Goal: Information Seeking & Learning: Learn about a topic

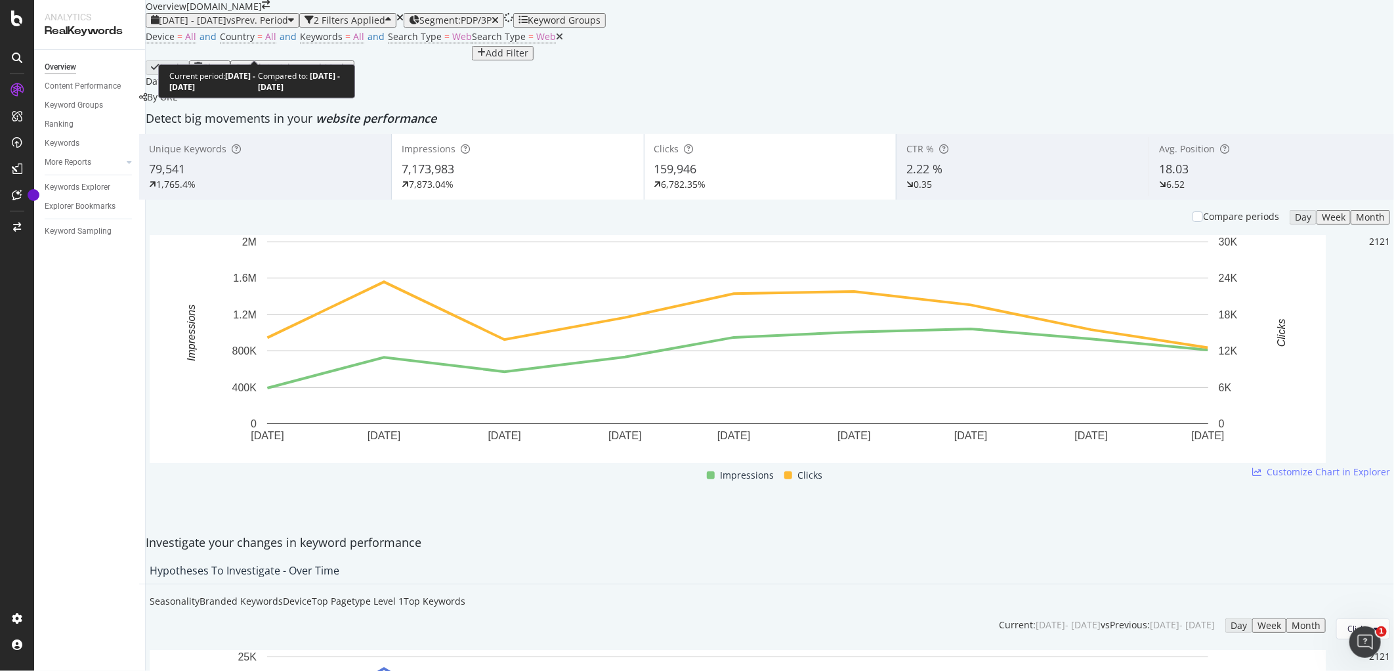
click at [288, 26] on span "vs Prev. Period" at bounding box center [257, 20] width 62 height 12
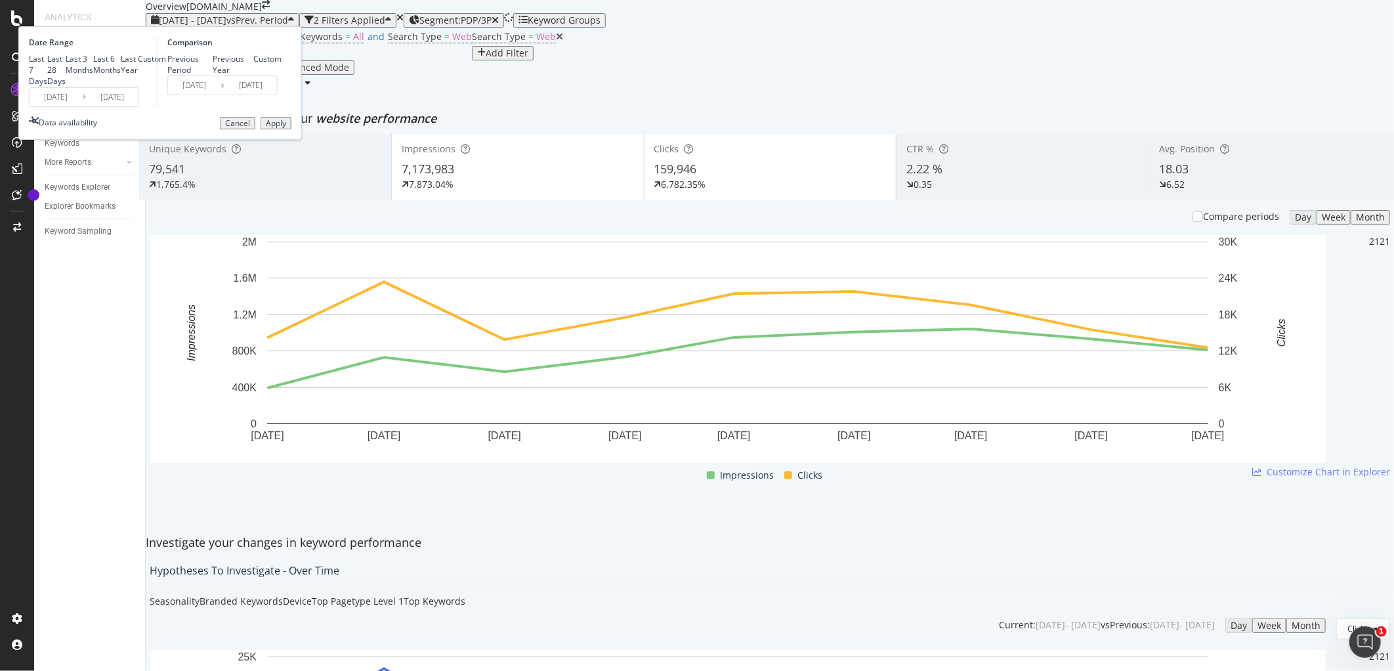
click at [138, 106] on input "[DATE]" at bounding box center [112, 97] width 52 height 18
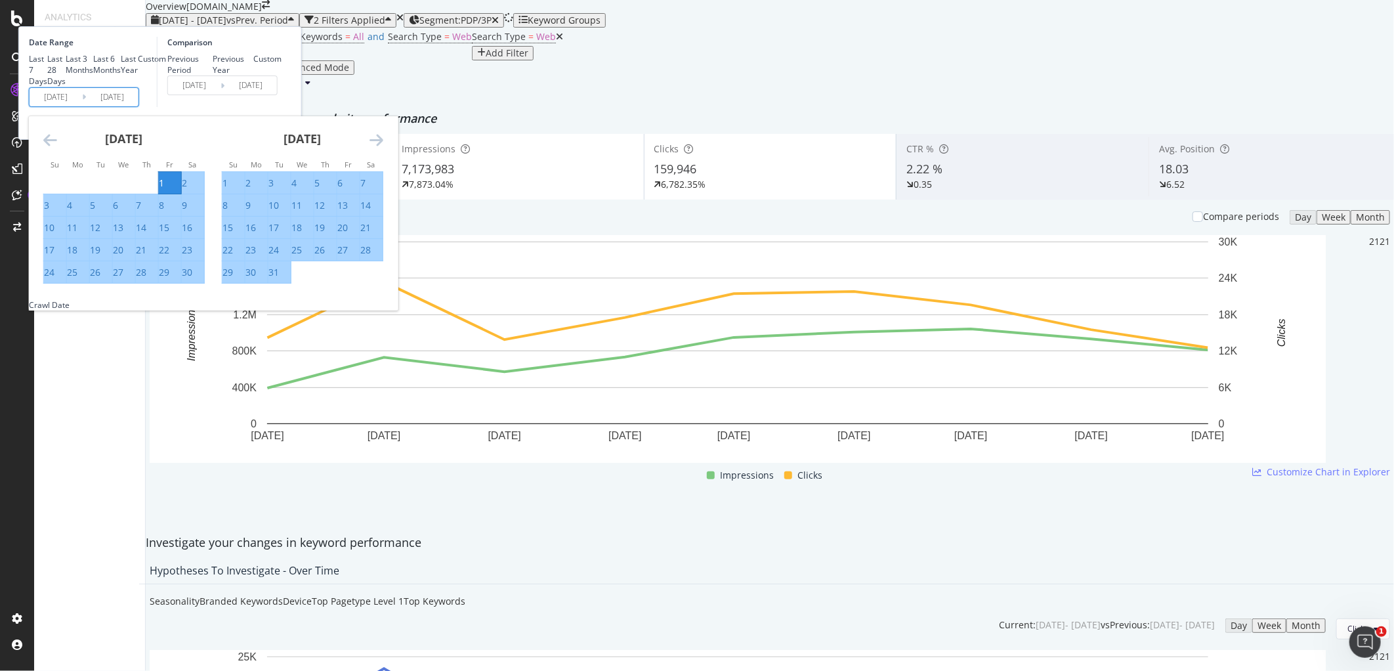
click at [383, 148] on icon "Move forward to switch to the next month." at bounding box center [376, 140] width 14 height 16
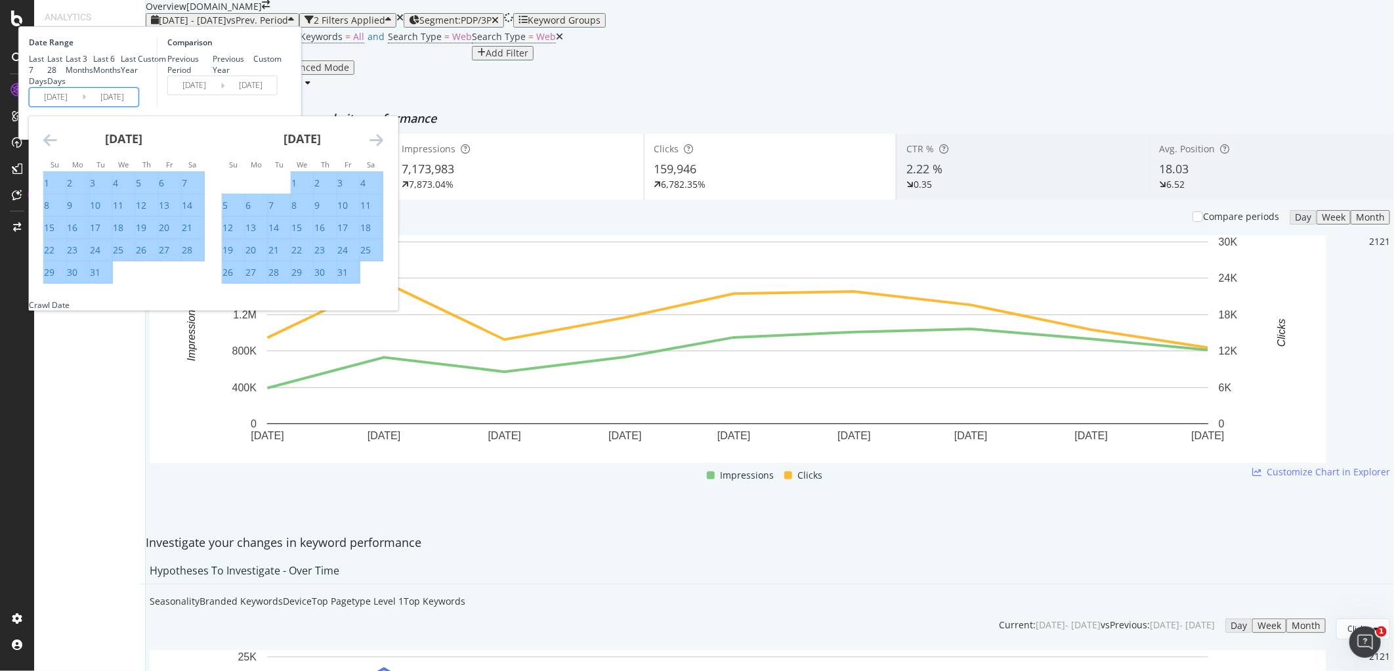
click at [383, 148] on icon "Move forward to switch to the next month." at bounding box center [376, 140] width 14 height 16
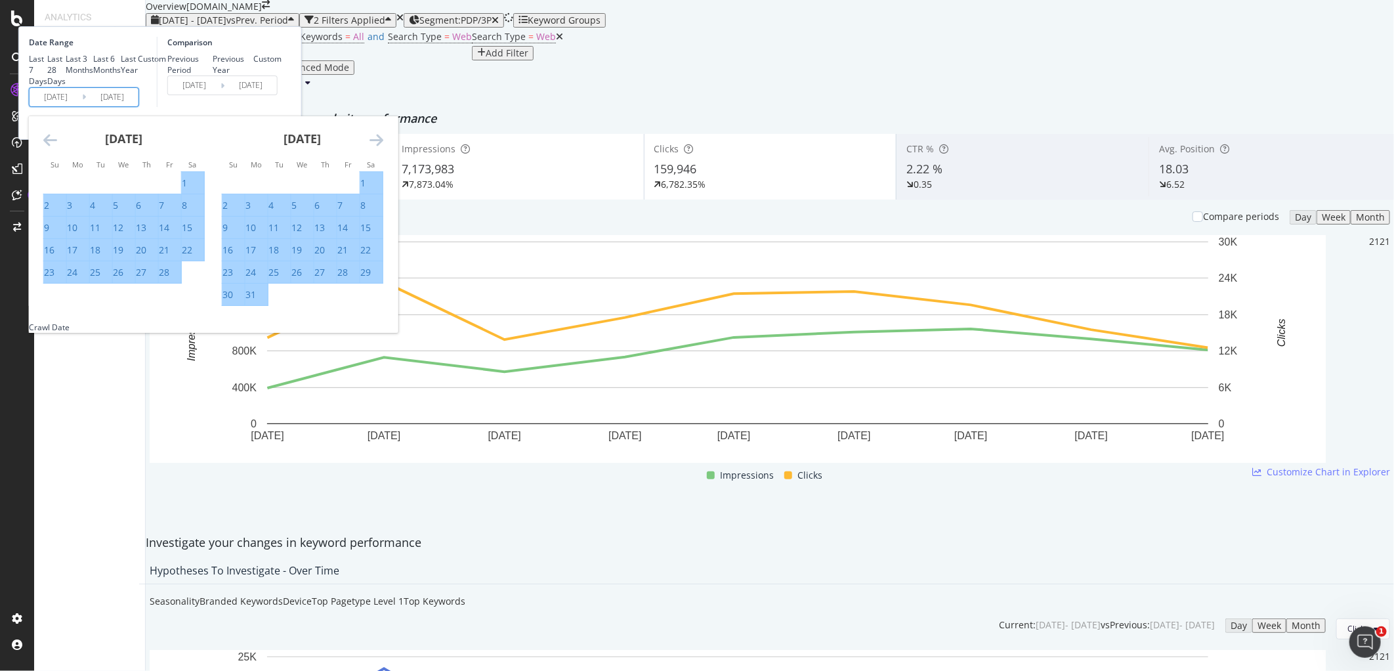
click at [383, 148] on icon "Move forward to switch to the next month." at bounding box center [376, 140] width 14 height 16
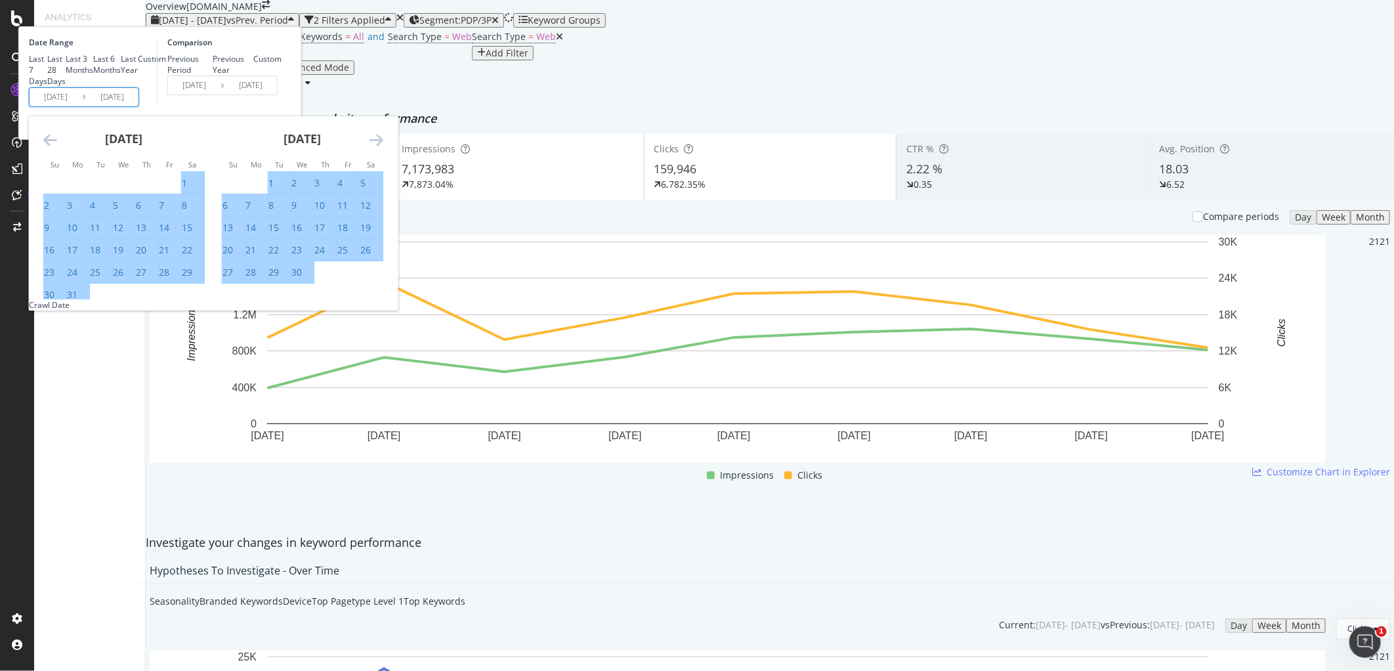
click at [383, 148] on icon "Move forward to switch to the next month." at bounding box center [376, 140] width 14 height 16
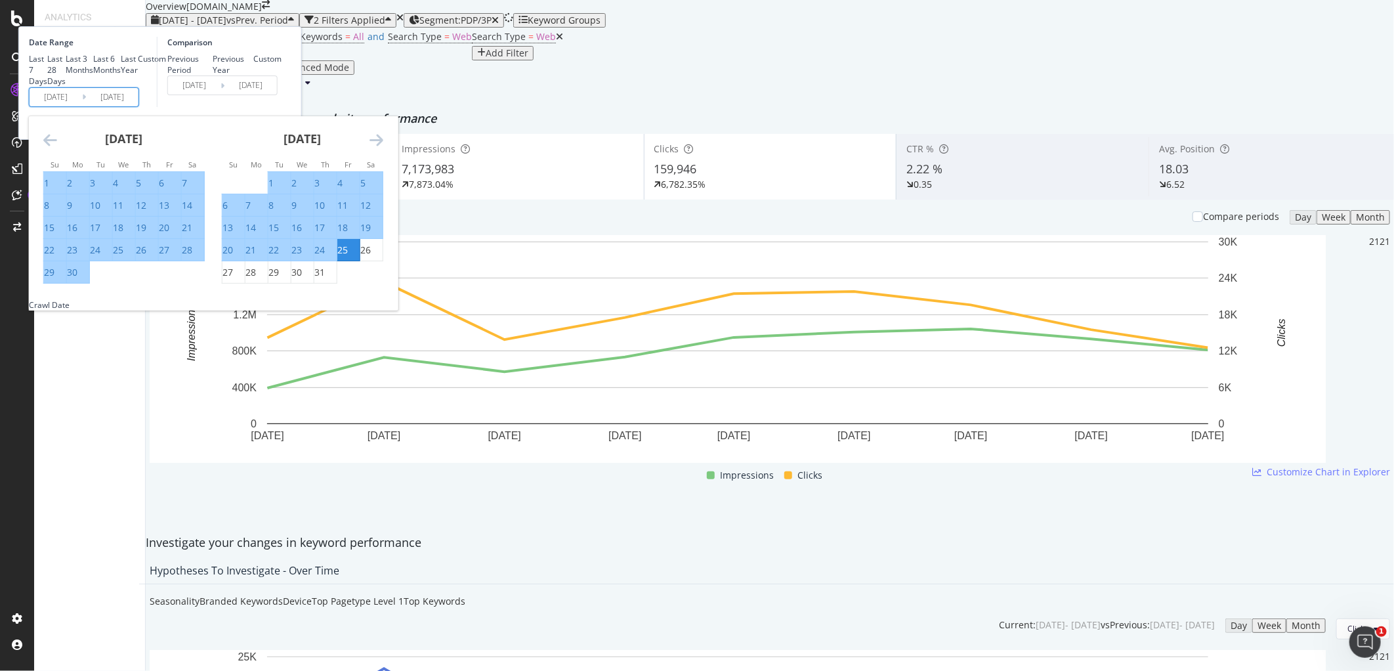
click at [383, 148] on icon "Move forward to switch to the next month." at bounding box center [376, 140] width 14 height 16
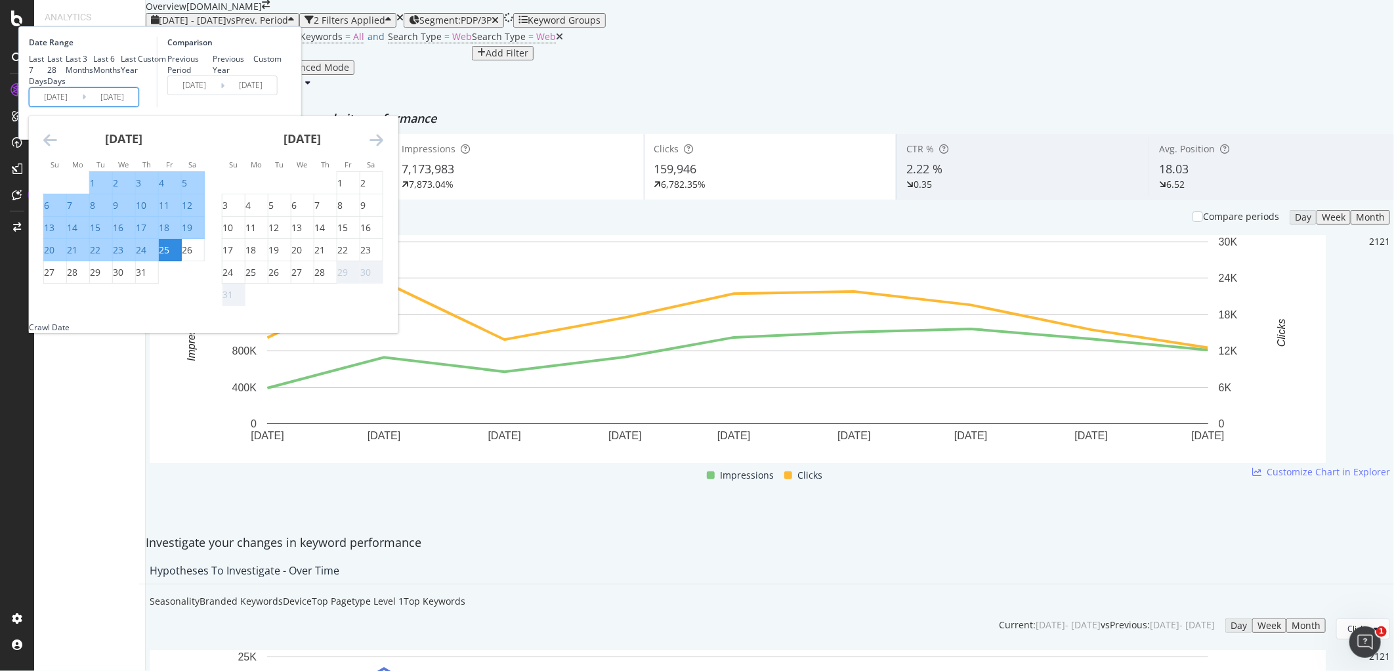
click at [383, 148] on icon "Move forward to switch to the next month." at bounding box center [376, 140] width 14 height 16
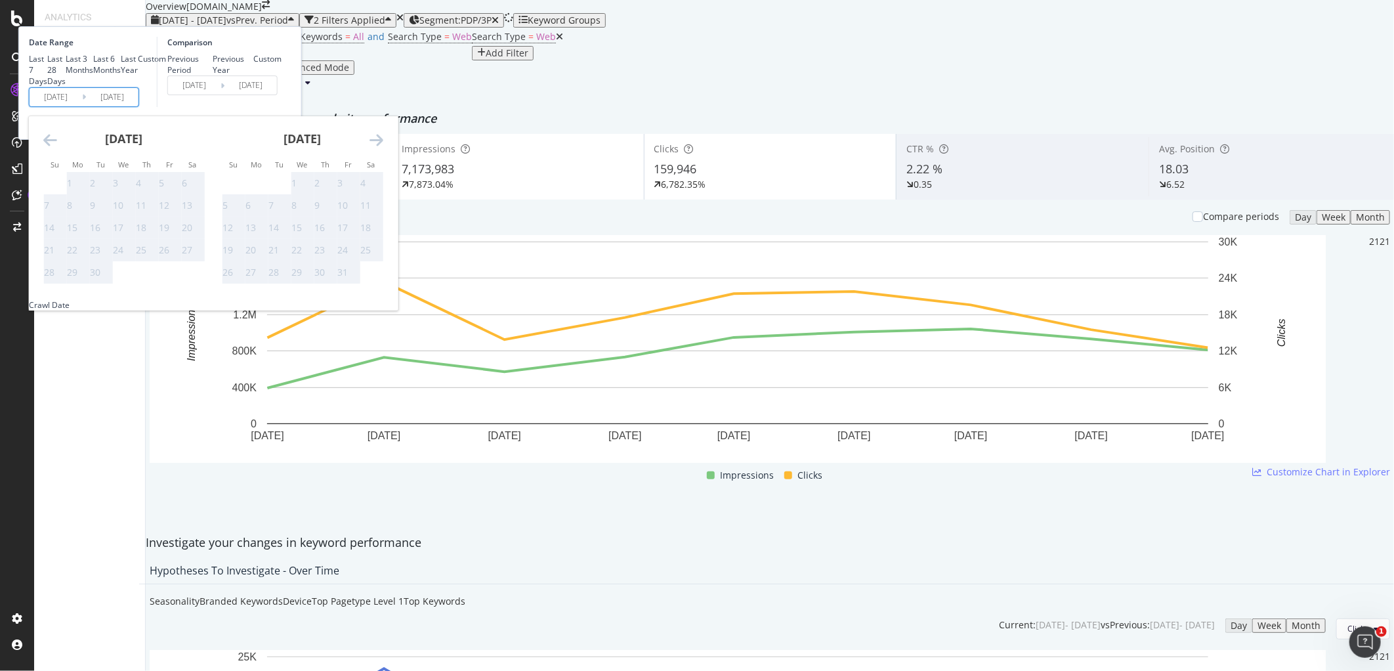
click at [186, 230] on div "[DATE] 1 2 3 4 5 6 7 8 9 10 11 12 13 14 15 16 17 18 19 20 21 22 23 24 25 26 27 …" at bounding box center [124, 200] width 178 height 168
click at [57, 148] on icon "Move backward to switch to the previous month." at bounding box center [50, 140] width 14 height 16
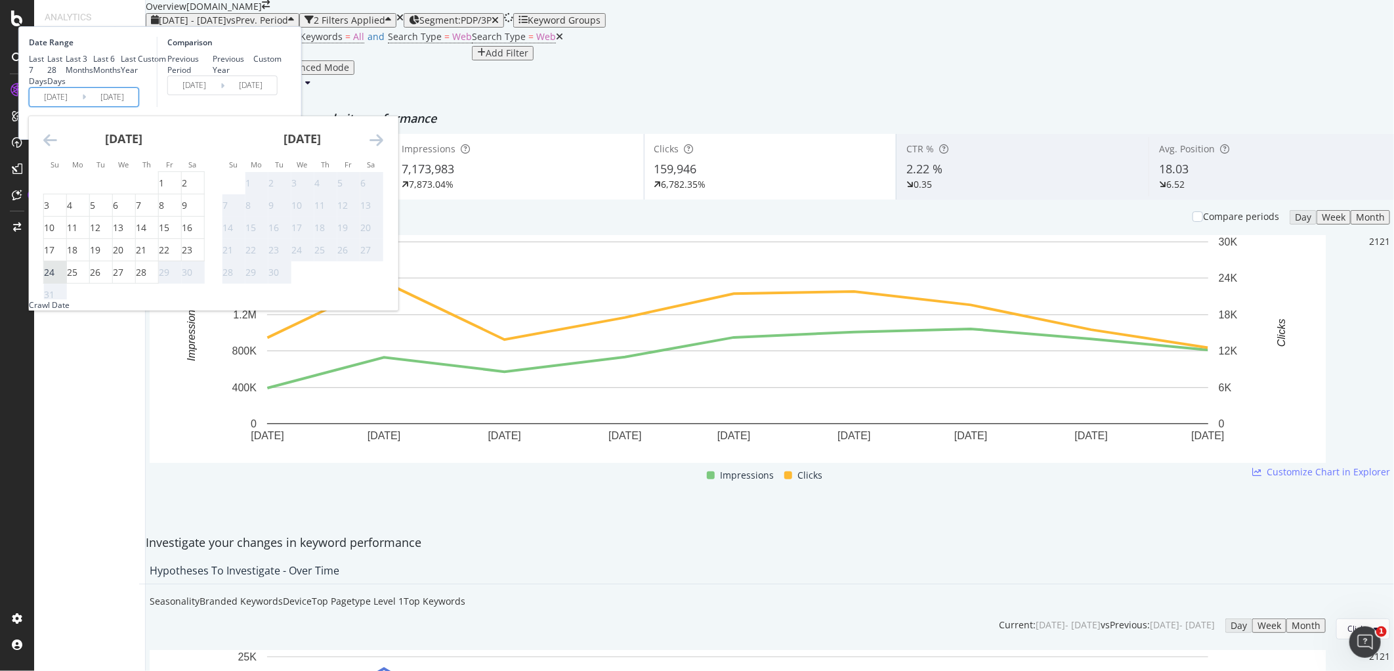
click at [54, 279] on div "24" at bounding box center [49, 272] width 10 height 13
type input "[DATE]"
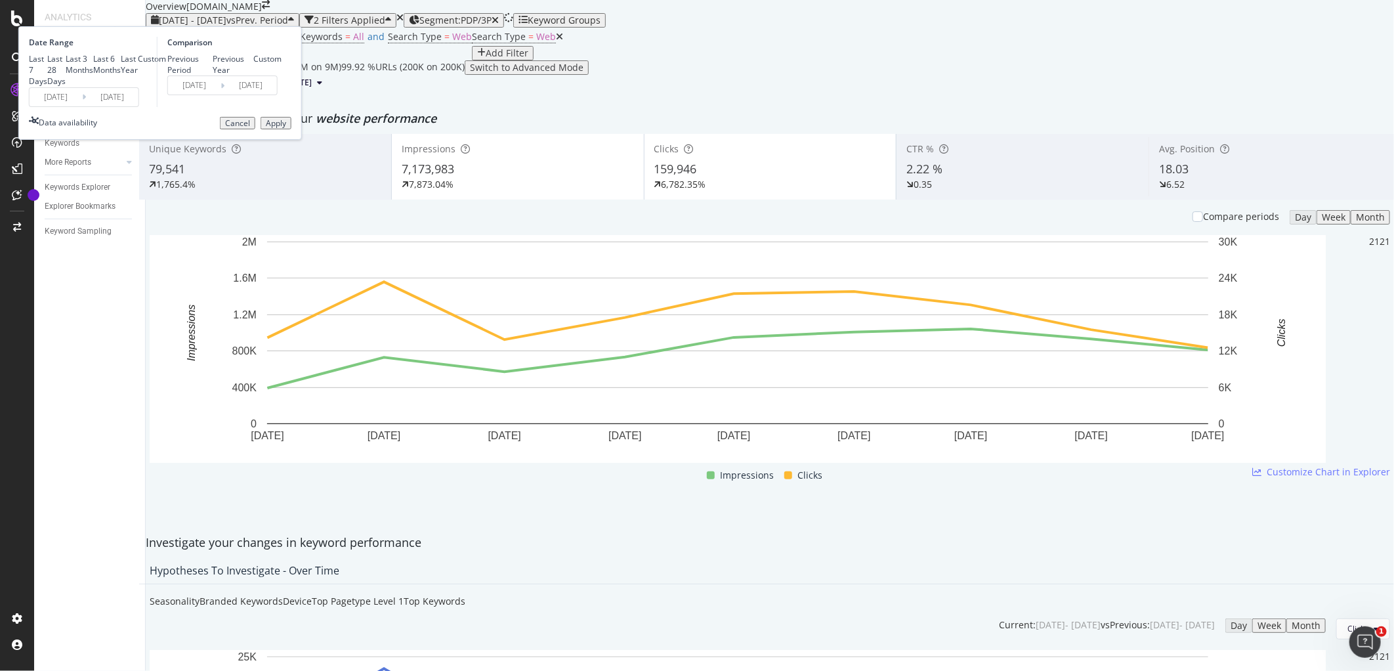
click at [286, 128] on div "Apply" at bounding box center [276, 123] width 20 height 9
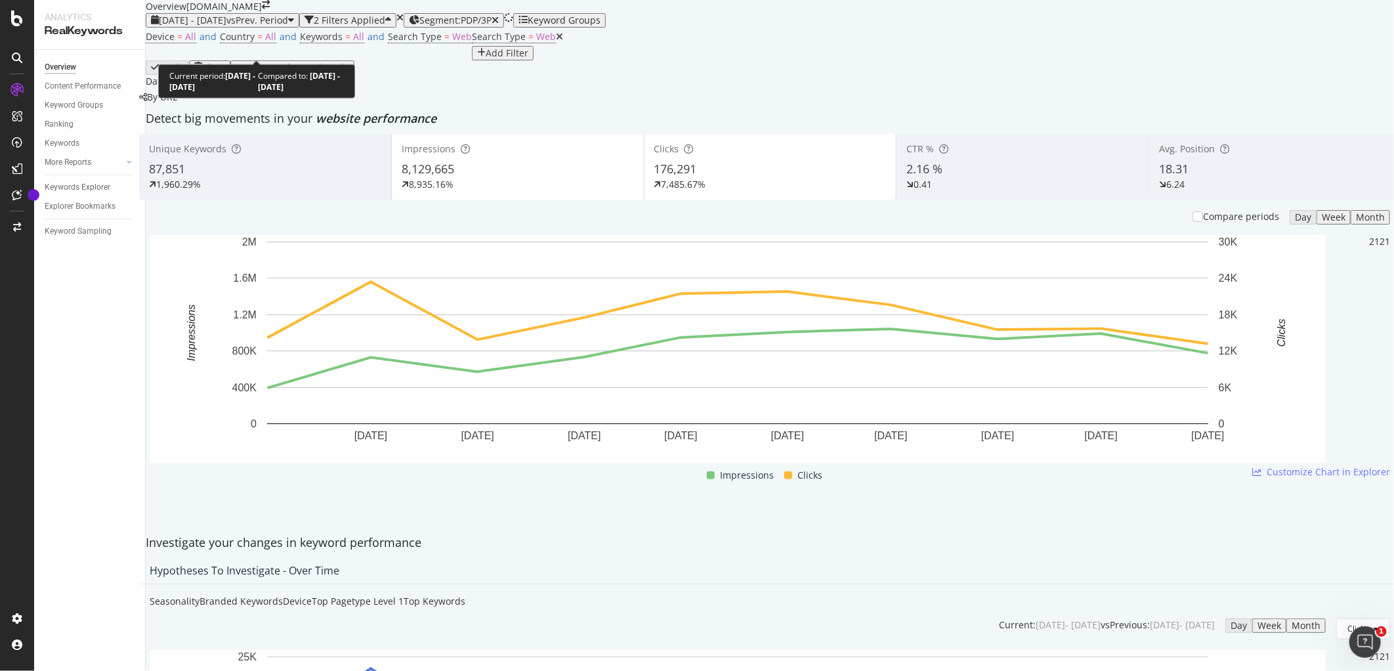
click at [226, 26] on span "[DATE] - [DATE]" at bounding box center [193, 20] width 68 height 12
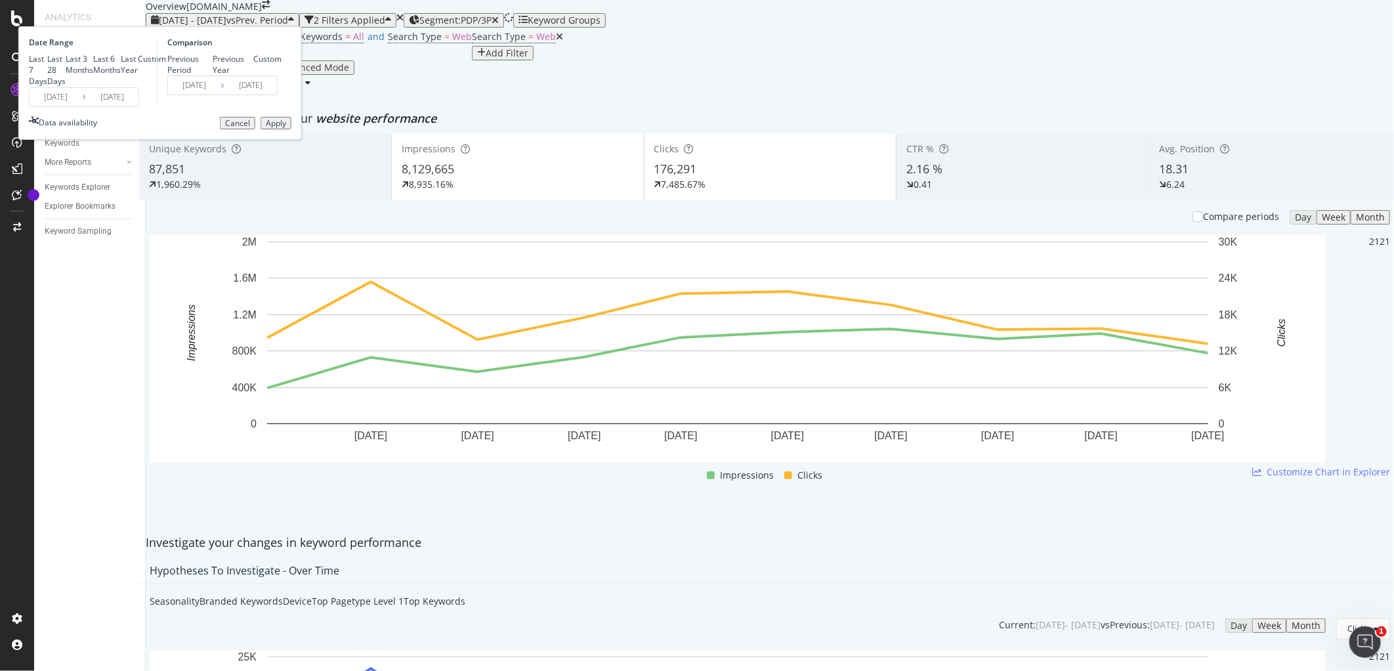
click at [138, 106] on input "[DATE]" at bounding box center [112, 97] width 52 height 18
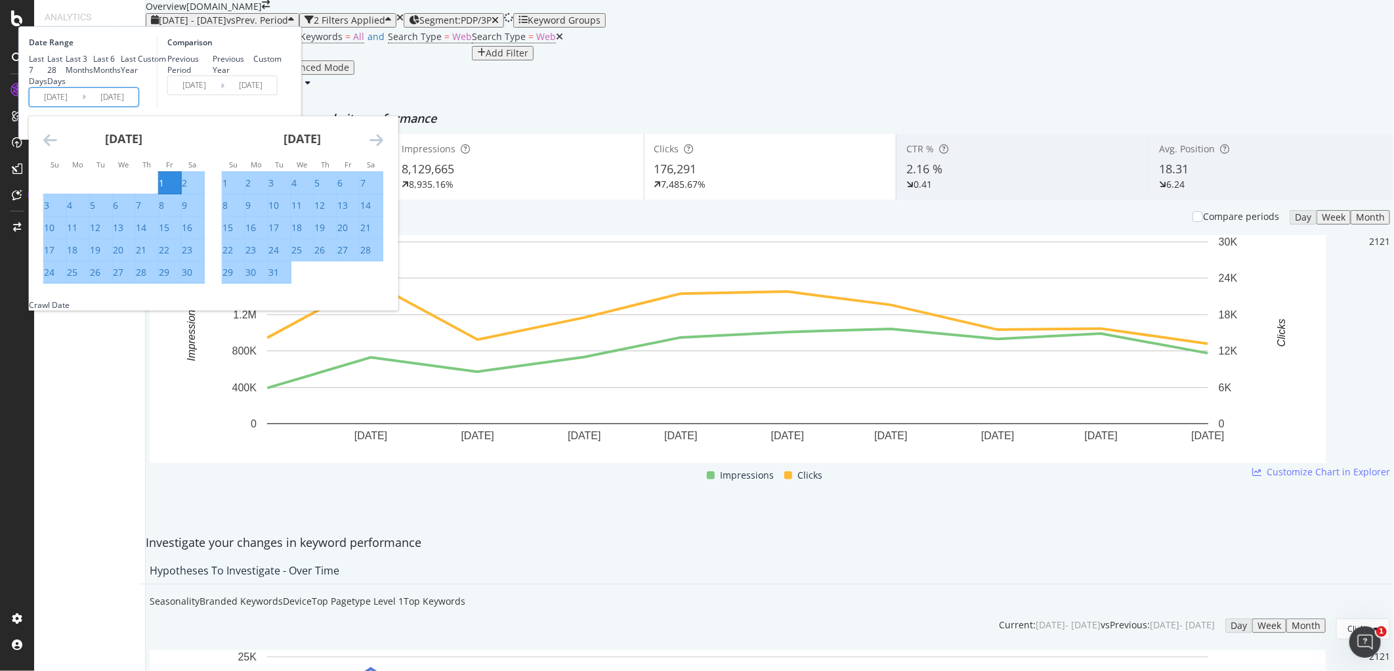
click at [383, 148] on icon "Move forward to switch to the next month." at bounding box center [376, 140] width 14 height 16
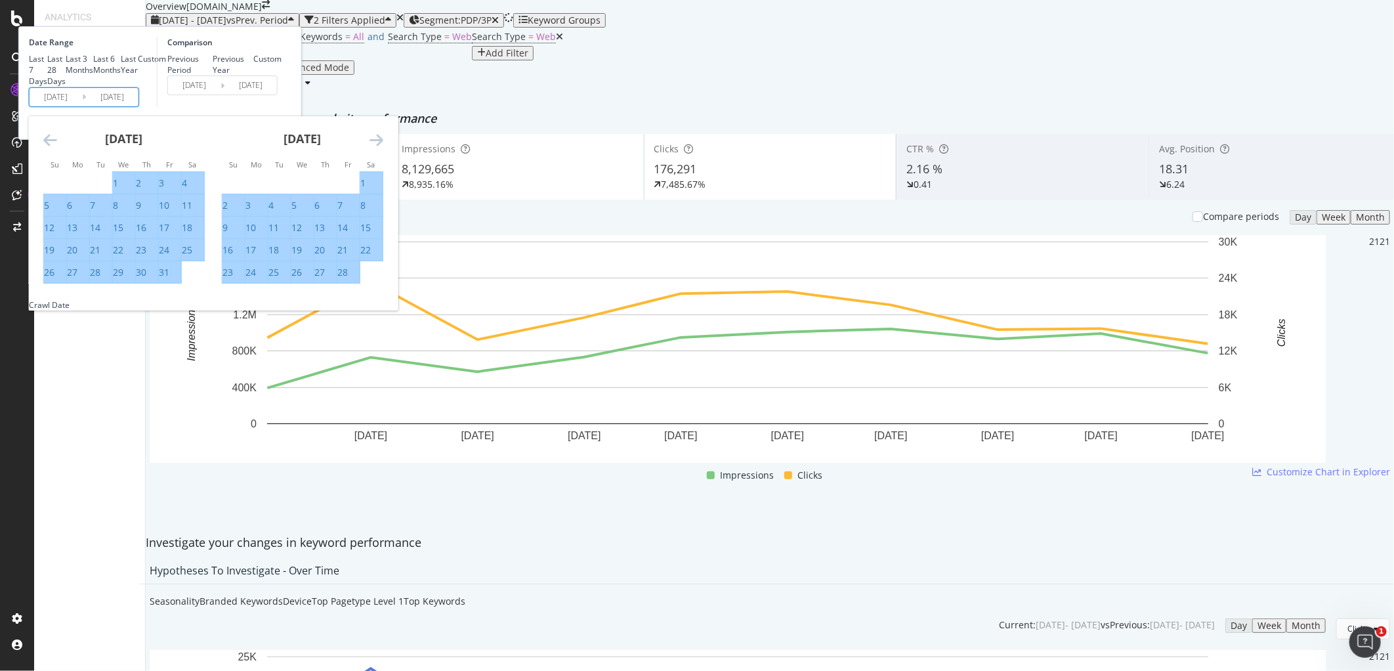
click at [383, 148] on icon "Move forward to switch to the next month." at bounding box center [376, 140] width 14 height 16
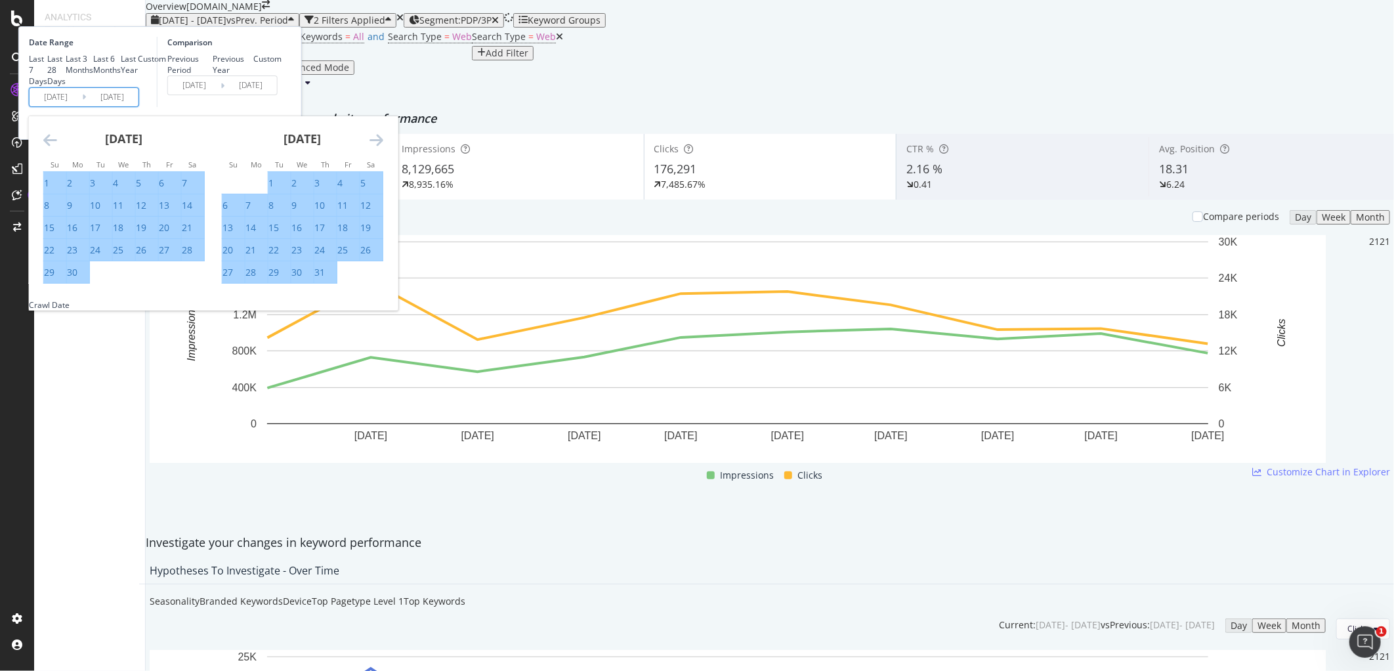
click at [383, 148] on icon "Move forward to switch to the next month." at bounding box center [376, 140] width 14 height 16
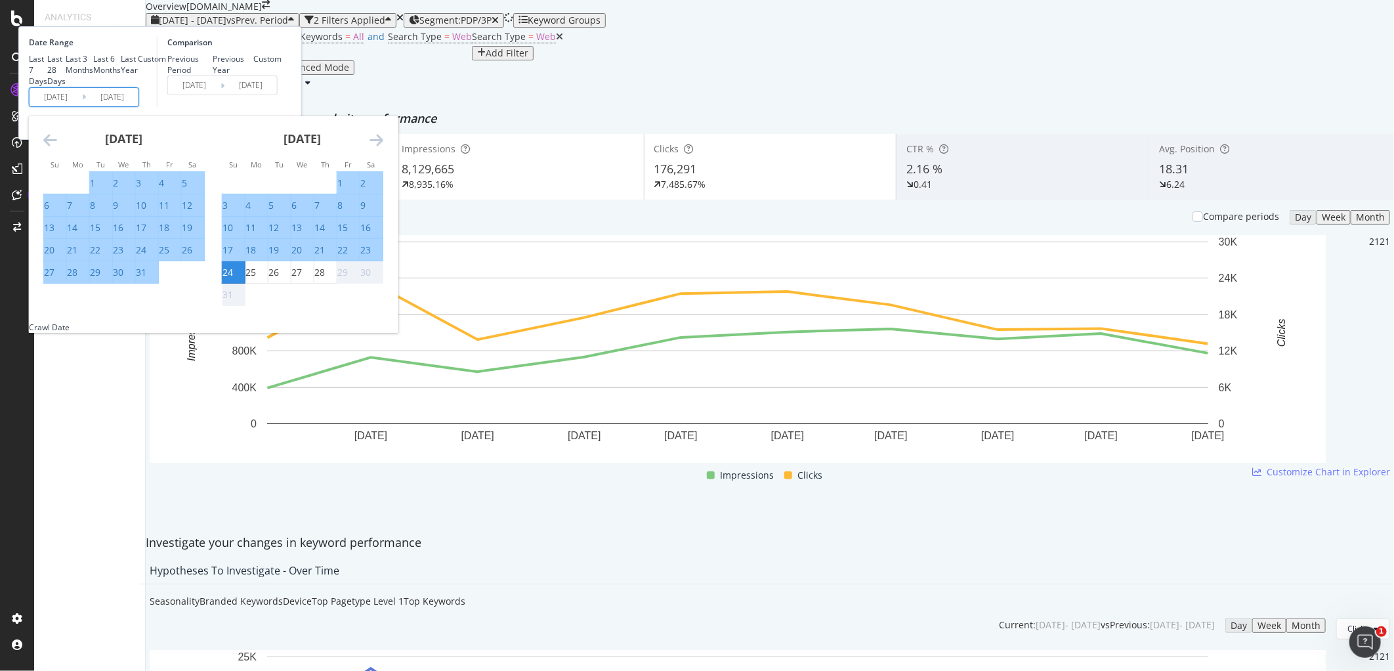
click at [383, 148] on icon "Move forward to switch to the next month." at bounding box center [376, 140] width 14 height 16
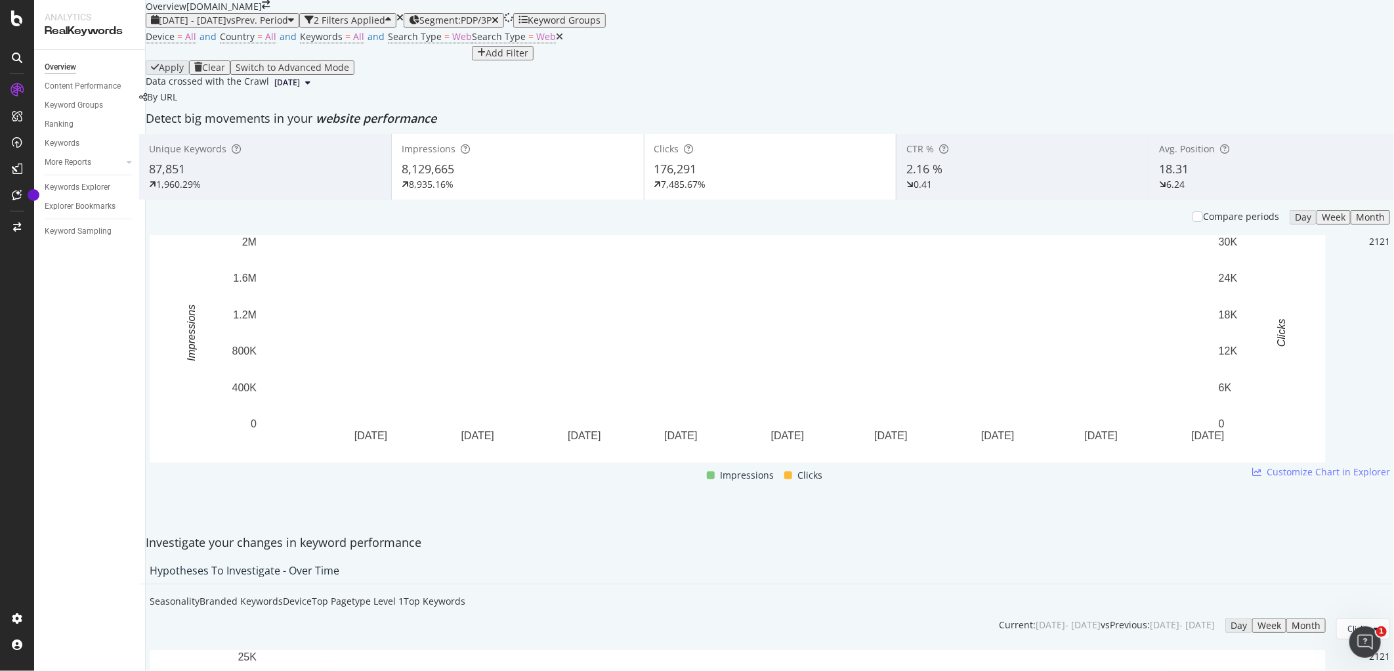
click at [637, 60] on div "Device = All and Country = All and Keywords = All and Search Type = Web Search …" at bounding box center [770, 44] width 1248 height 33
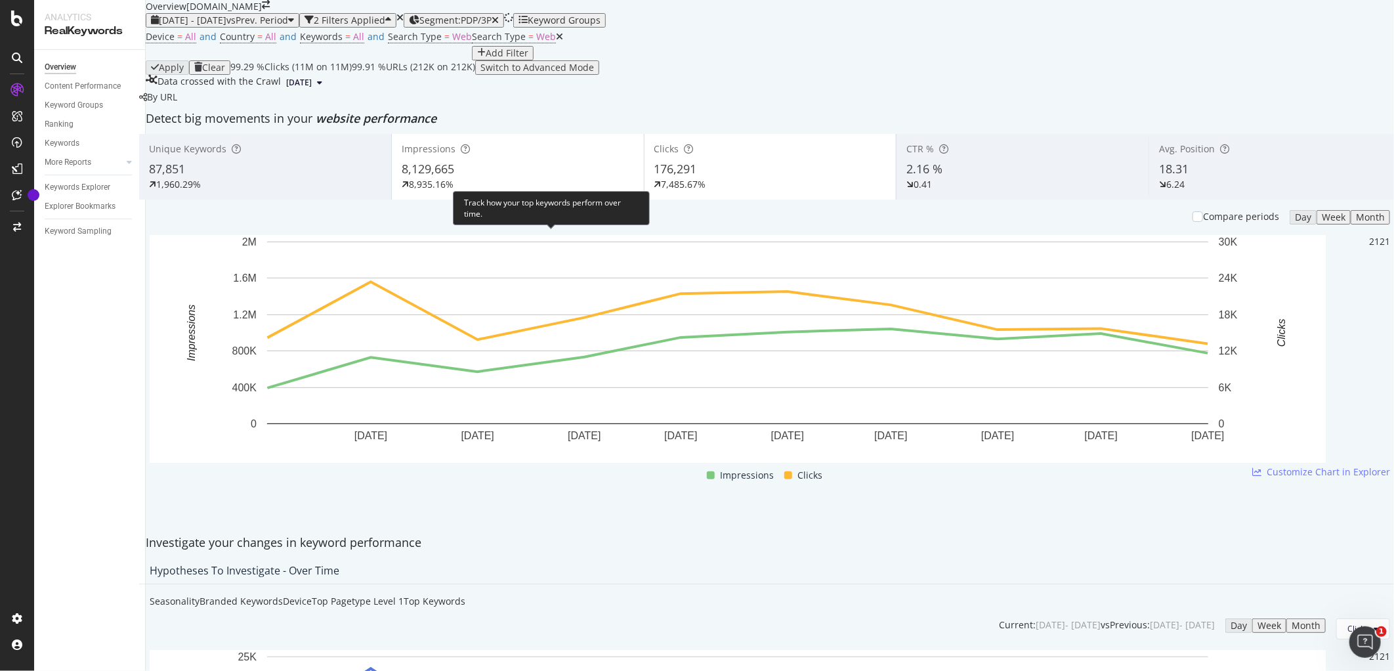
click at [465, 594] on div "Top Keywords" at bounding box center [435, 600] width 62 height 13
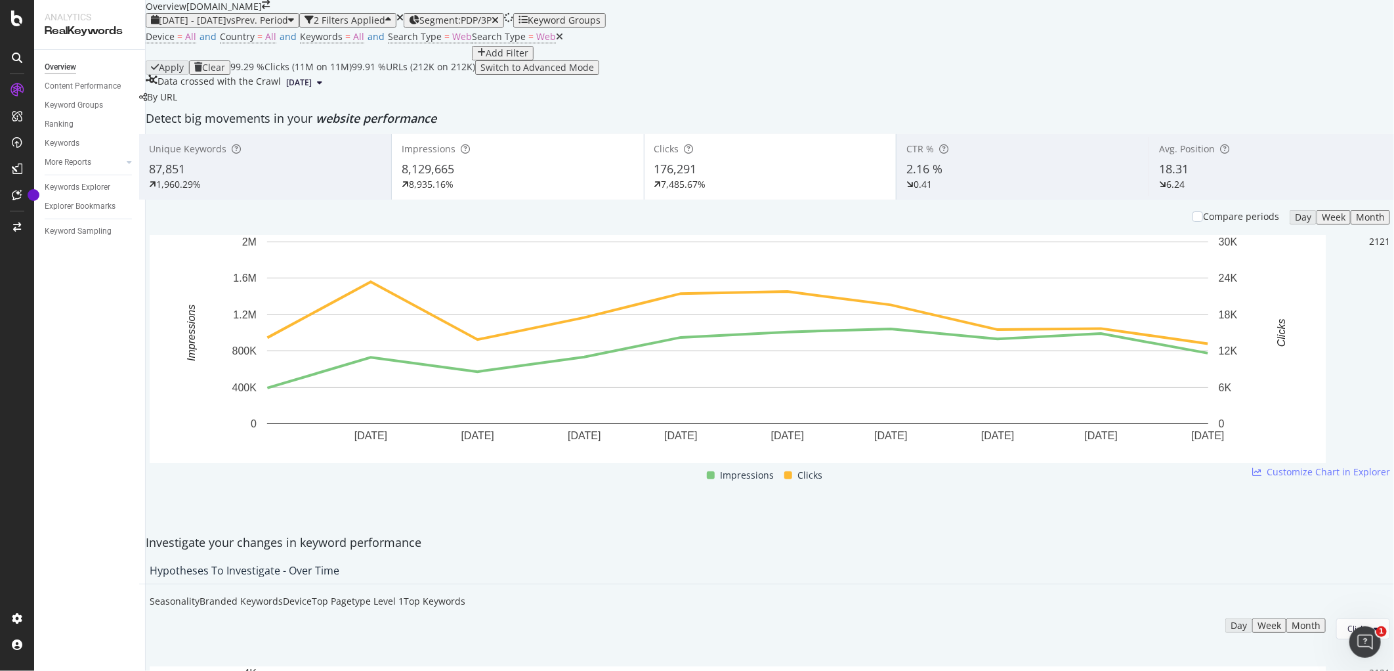
click at [1291, 620] on div "Month" at bounding box center [1305, 625] width 29 height 10
click at [1347, 623] on span "Clicks" at bounding box center [1357, 628] width 21 height 11
click at [1328, 337] on span "Impressions" at bounding box center [1341, 337] width 62 height 12
click at [1323, 623] on span "Impressions" at bounding box center [1345, 628] width 45 height 11
click at [1325, 354] on div "Average Position" at bounding box center [1316, 361] width 83 height 19
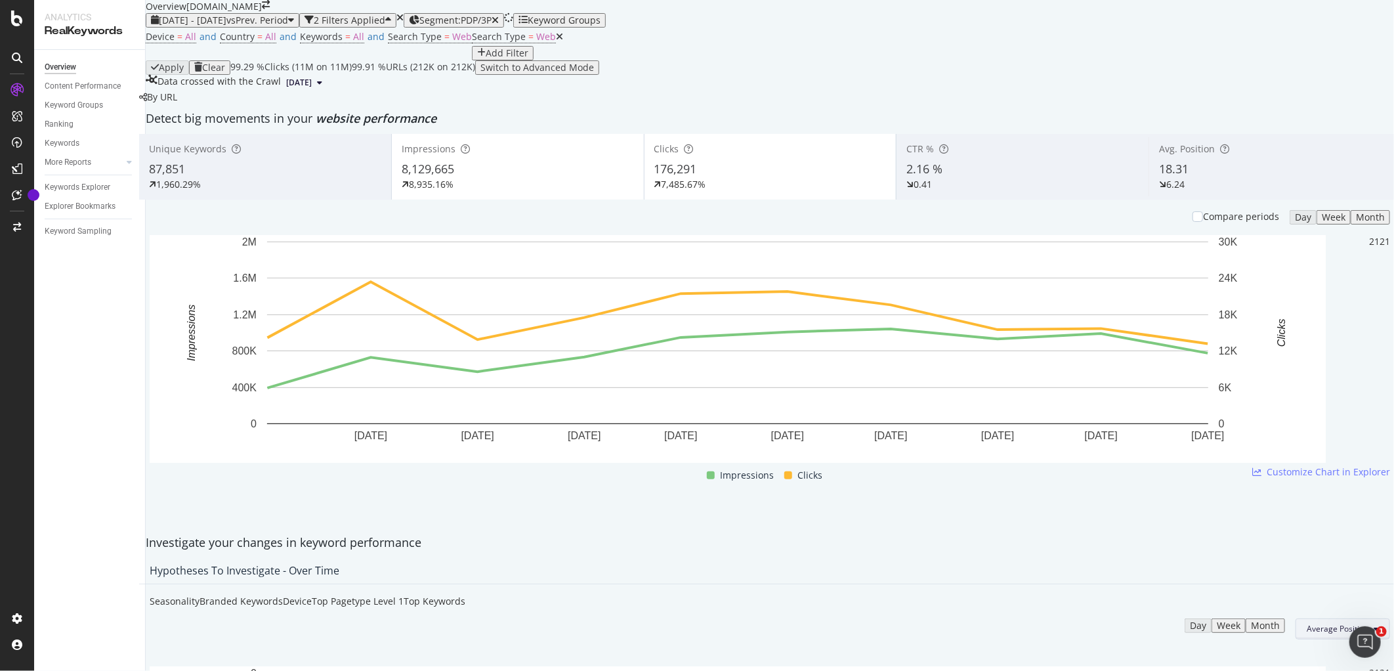
click at [1296, 618] on button "Average Position" at bounding box center [1342, 628] width 94 height 21
click at [1290, 339] on span "Impressions" at bounding box center [1301, 337] width 63 height 12
click at [1312, 618] on button "Impressions" at bounding box center [1350, 628] width 77 height 21
click at [1308, 387] on span "CTR" at bounding box center [1317, 386] width 62 height 12
click at [1354, 623] on span "CTR" at bounding box center [1361, 628] width 14 height 11
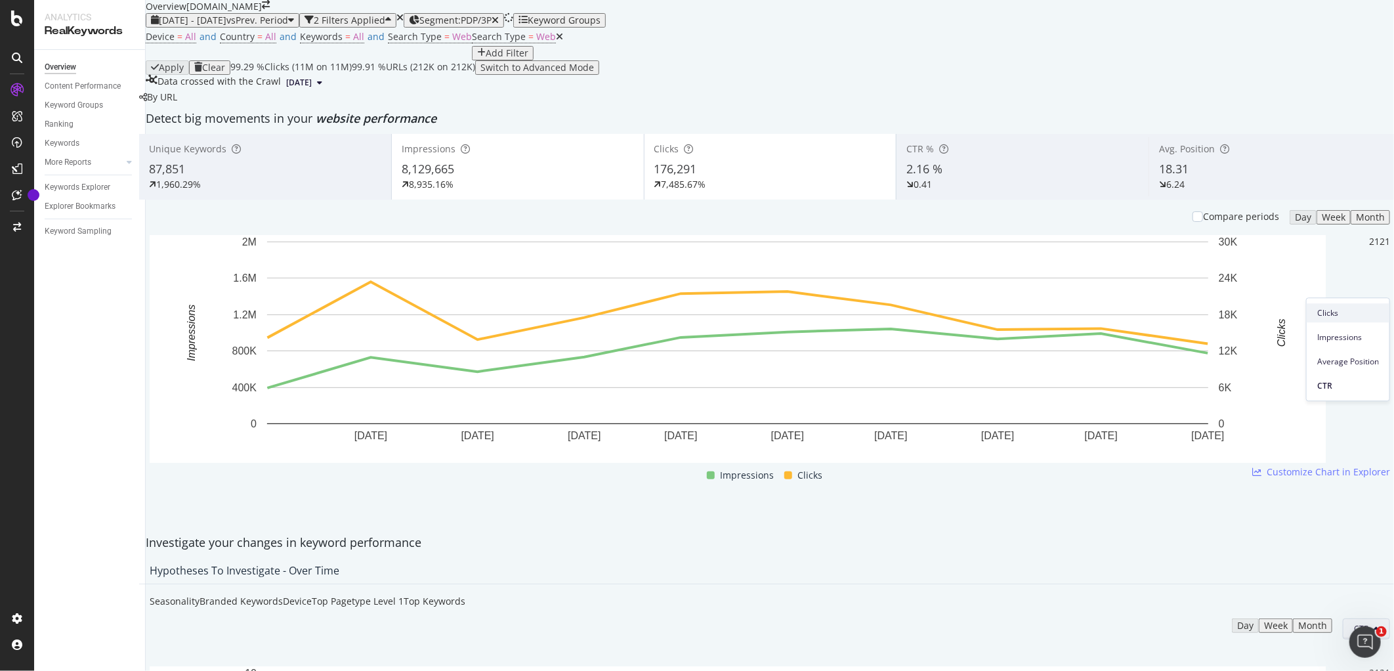
click at [1340, 310] on span "Clicks" at bounding box center [1348, 313] width 62 height 12
click at [1336, 618] on button "Clicks" at bounding box center [1363, 628] width 54 height 21
click at [1329, 333] on span "Impressions" at bounding box center [1341, 337] width 62 height 12
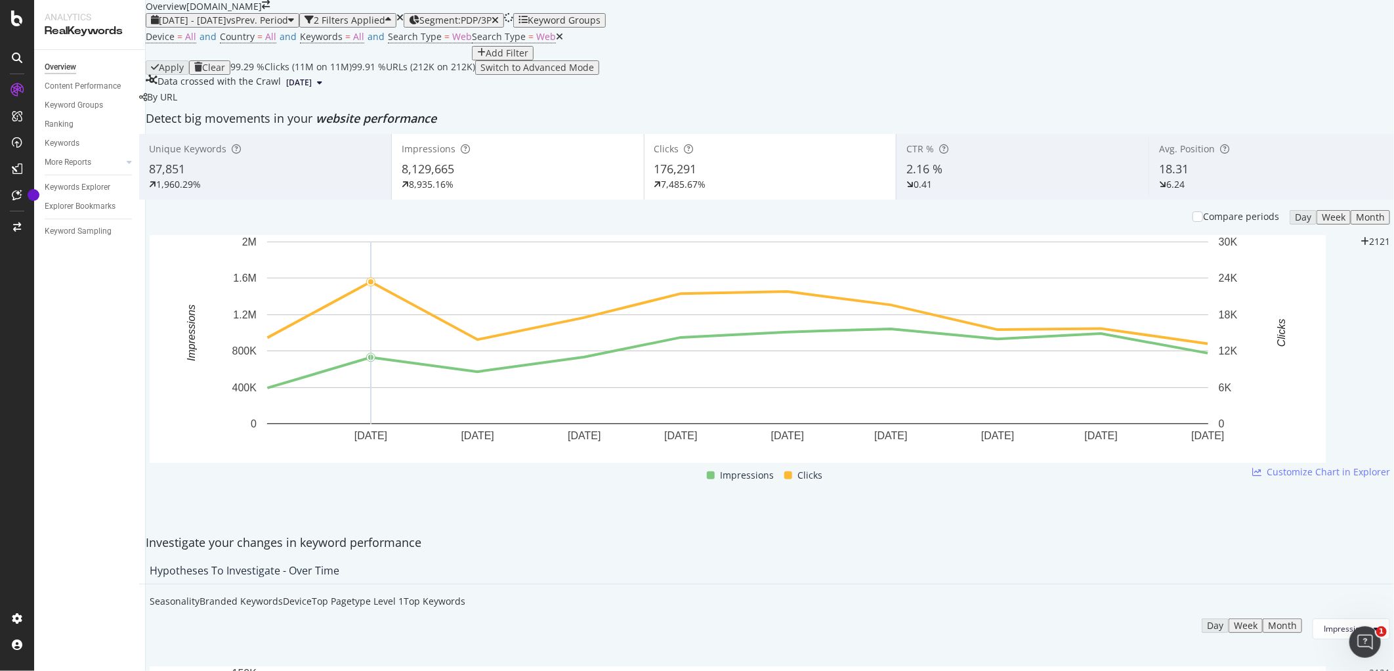
scroll to position [0, 0]
click at [325, 191] on div "1,960.29%" at bounding box center [265, 184] width 232 height 13
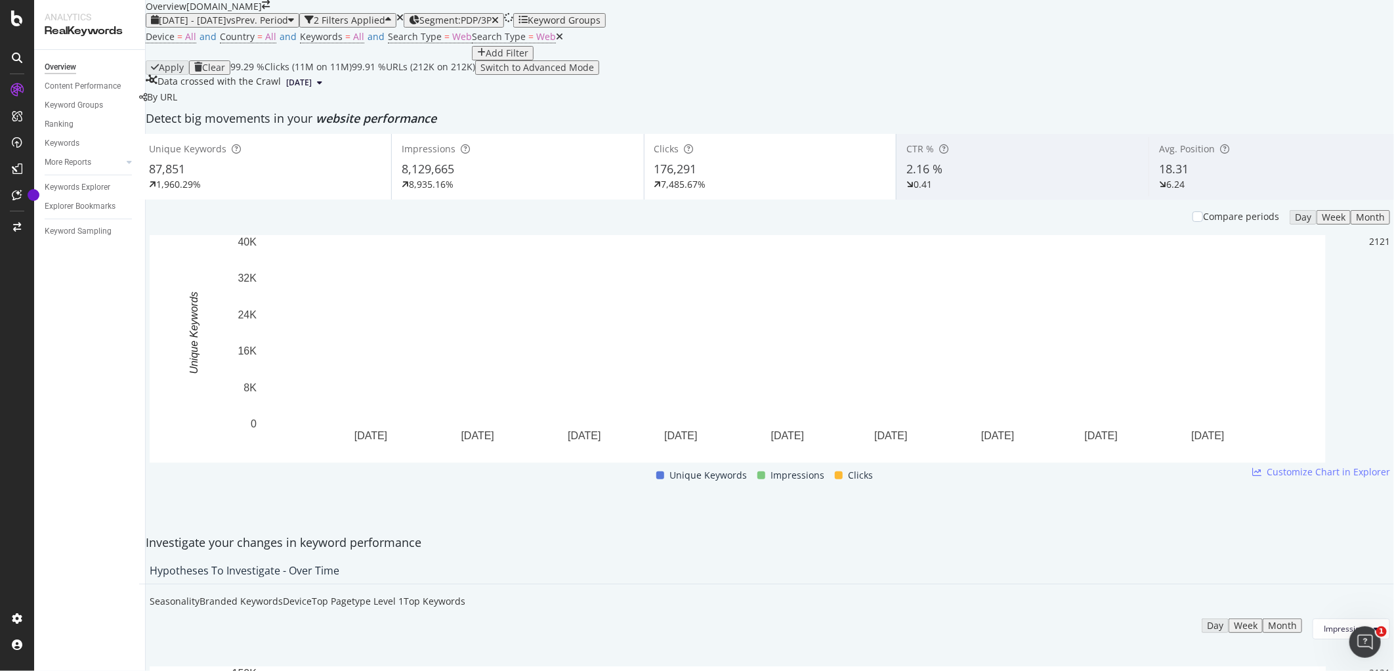
scroll to position [2286, 0]
